Goal: Find specific page/section: Find specific page/section

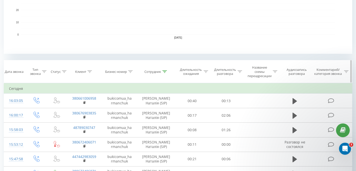
click at [164, 73] on icon at bounding box center [165, 71] width 5 height 3
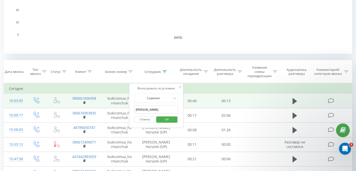
drag, startPoint x: 153, startPoint y: 110, endPoint x: 125, endPoint y: 107, distance: 28.5
type input "[PERSON_NAME]"
click button "OK" at bounding box center [166, 119] width 21 height 6
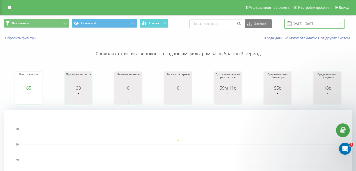
click at [318, 25] on input "[DATE] - [DATE]" at bounding box center [315, 24] width 61 height 10
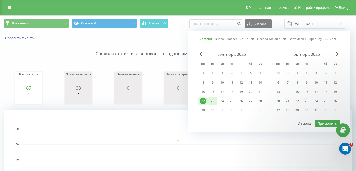
click at [214, 102] on div "23" at bounding box center [213, 101] width 7 height 7
click at [324, 122] on button "Применить" at bounding box center [327, 123] width 25 height 7
type input "[DATE] - [DATE]"
